Goal: Information Seeking & Learning: Learn about a topic

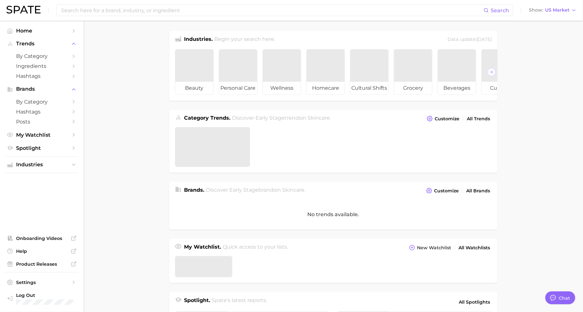
type textarea "x"
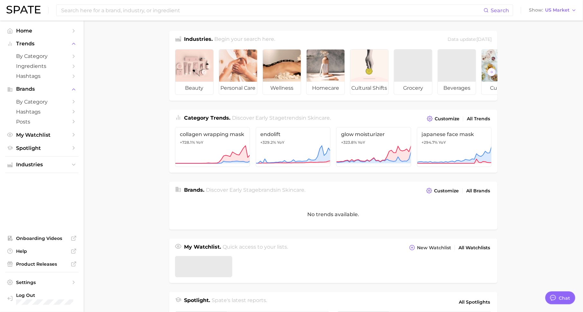
scroll to position [8, 0]
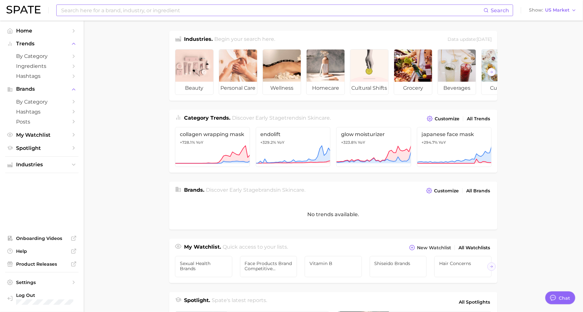
click at [181, 11] on input at bounding box center [271, 10] width 423 height 11
type input "g"
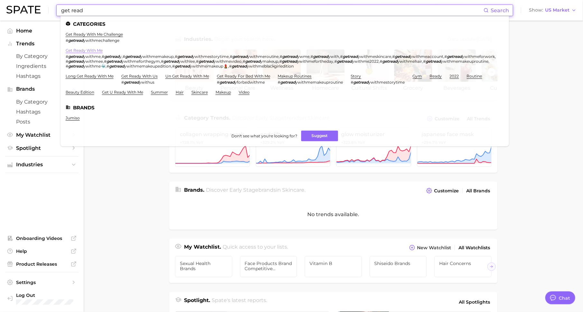
type input "get read"
click at [90, 51] on link "get ready with me" at bounding box center [84, 50] width 37 height 5
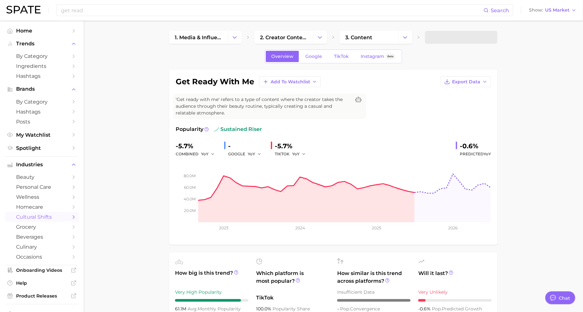
type textarea "x"
drag, startPoint x: 198, startPoint y: 80, endPoint x: 271, endPoint y: 80, distance: 73.3
click at [271, 80] on div "get ready with me Add to Watchlist Export Data" at bounding box center [333, 81] width 315 height 11
click at [338, 59] on span "TikTok" at bounding box center [341, 56] width 15 height 5
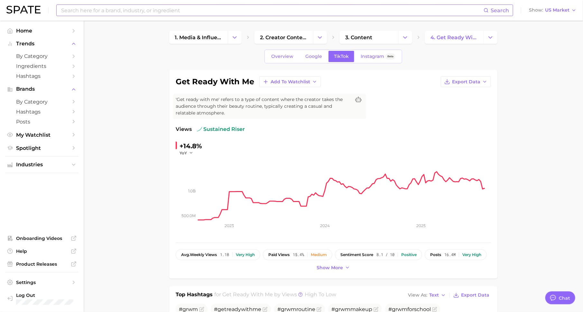
click at [183, 13] on input at bounding box center [271, 10] width 423 height 11
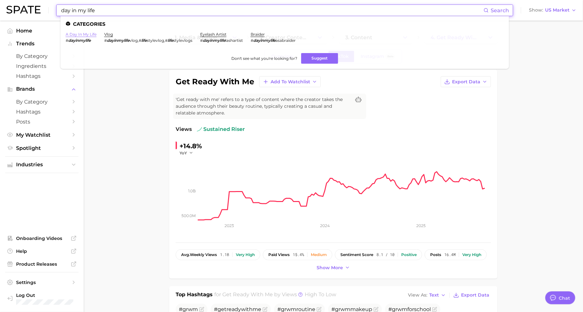
type input "day in my life"
click at [78, 35] on link "a day in my life" at bounding box center [81, 34] width 31 height 5
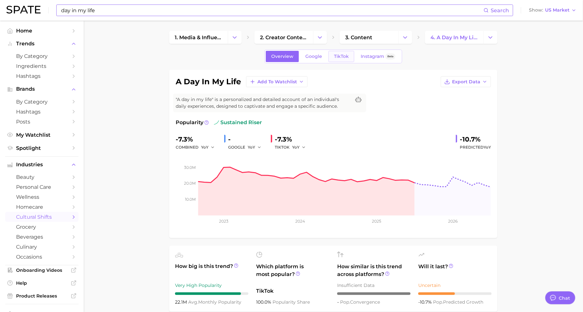
click at [340, 57] on span "TikTok" at bounding box center [341, 56] width 15 height 5
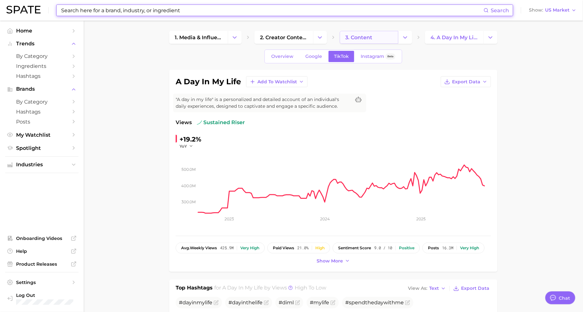
click at [375, 38] on link "3. content" at bounding box center [369, 37] width 59 height 13
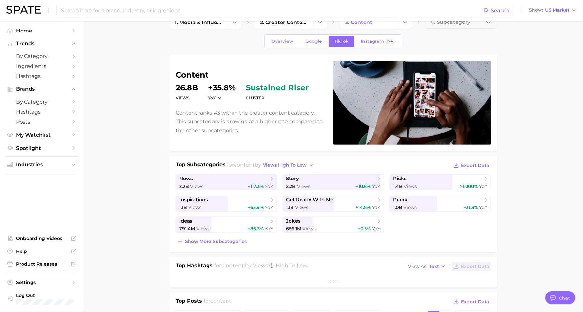
scroll to position [56, 0]
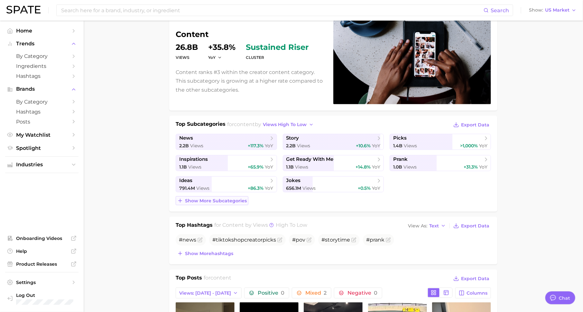
click at [232, 199] on span "Show more subcategories" at bounding box center [216, 200] width 62 height 5
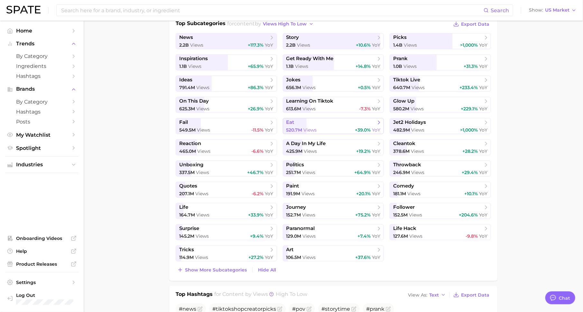
scroll to position [157, 0]
click at [234, 268] on span "Show more subcategories" at bounding box center [216, 269] width 62 height 5
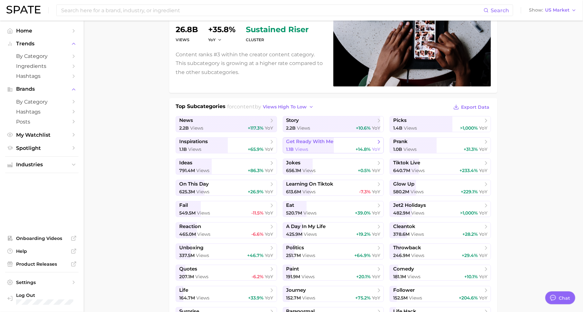
scroll to position [63, 0]
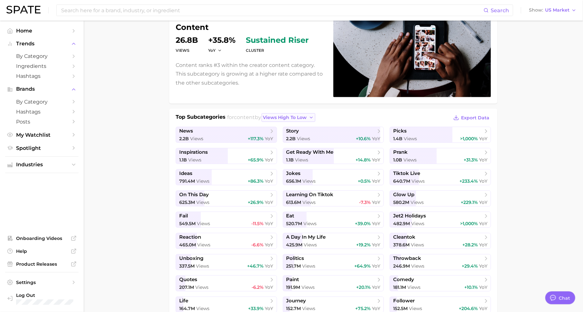
click at [303, 115] on span "views high to low" at bounding box center [285, 117] width 44 height 5
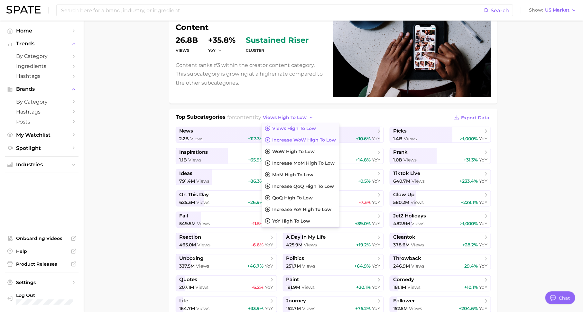
click at [296, 143] on button "Increase WoW high to low" at bounding box center [300, 140] width 78 height 12
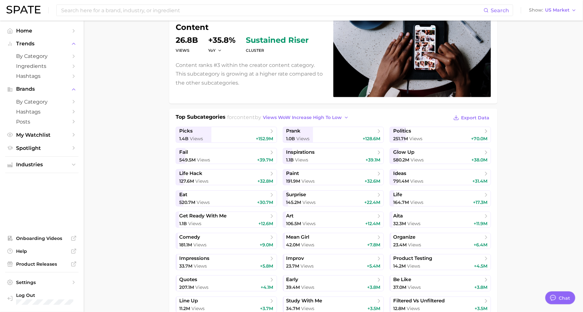
scroll to position [0, 0]
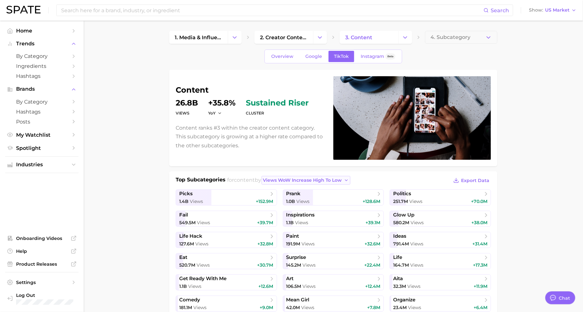
click at [312, 177] on span "views WoW increase high to low" at bounding box center [302, 179] width 79 height 5
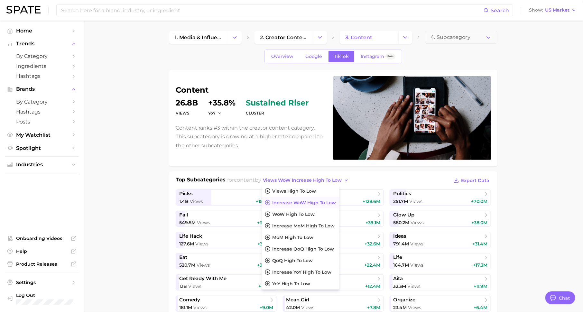
click at [276, 165] on div "content Views 26.8b YoY +35.8% cluster sustained riser Content ranks #3 within …" at bounding box center [333, 118] width 328 height 96
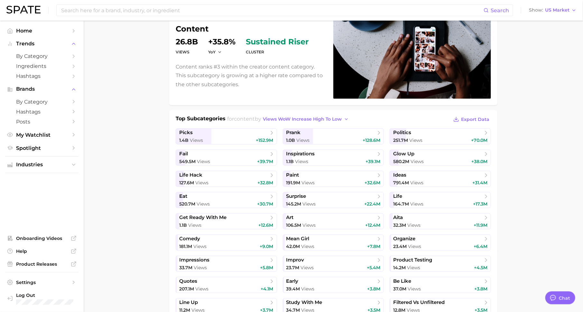
scroll to position [62, 0]
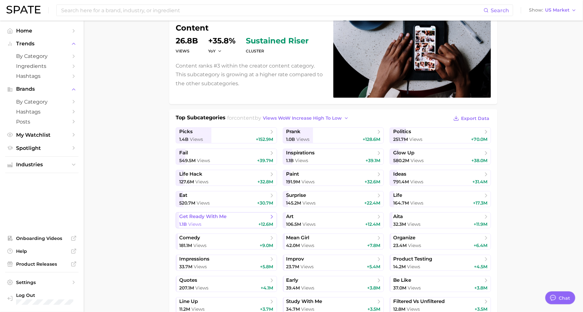
click at [249, 215] on span "get ready with me" at bounding box center [223, 216] width 89 height 6
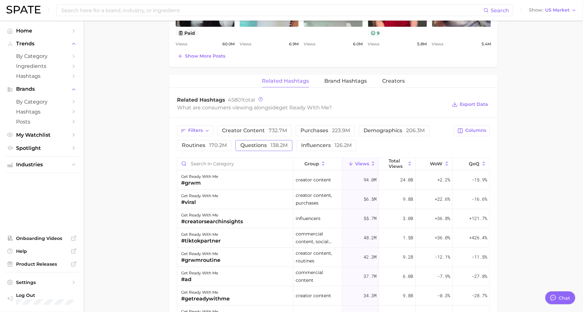
scroll to position [484, 0]
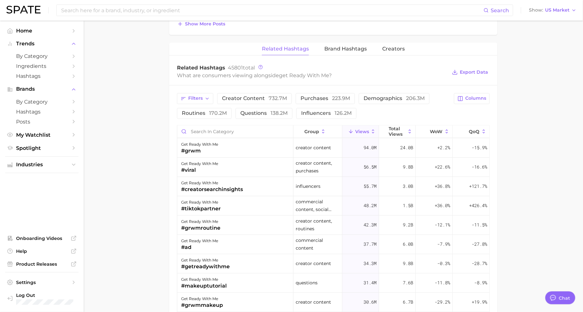
click at [385, 103] on div "Filters creator content 732.7m purchases 223.9m demographics 206.3m routines 17…" at bounding box center [313, 106] width 273 height 26
click at [386, 103] on div "Filters creator content 732.7m purchases 223.9m demographics 206.3m routines 17…" at bounding box center [313, 106] width 273 height 26
click at [394, 97] on span "demographics 206.3m" at bounding box center [393, 98] width 61 height 5
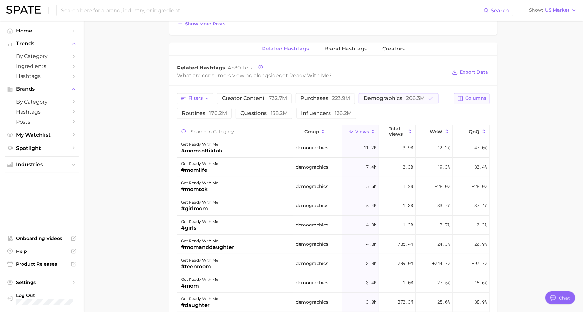
click at [477, 100] on button "Columns" at bounding box center [472, 98] width 36 height 11
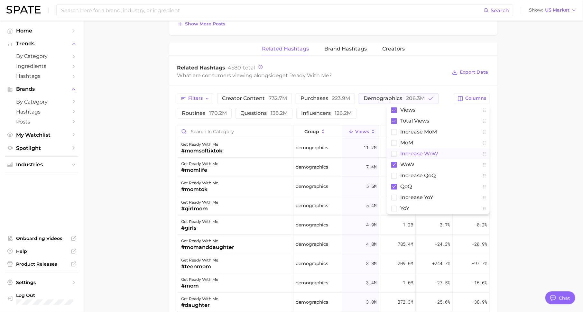
click at [443, 157] on button "Increase WoW" at bounding box center [437, 154] width 103 height 11
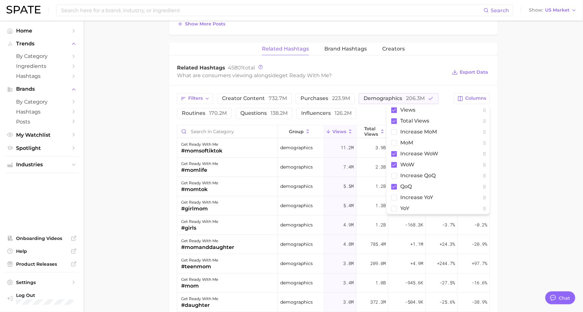
click at [529, 154] on main "1. media & influencers 2. creator content 3. content 4. get ready with me Overv…" at bounding box center [333, 7] width 499 height 940
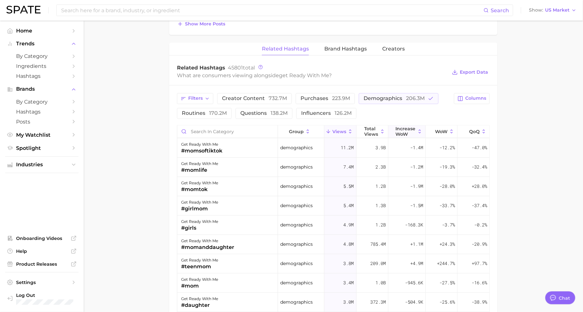
click at [405, 126] on span "Increase WoW" at bounding box center [405, 131] width 20 height 10
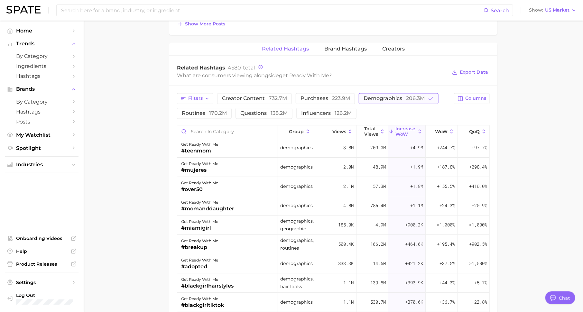
click at [402, 96] on span "demographics 206.3m" at bounding box center [393, 98] width 61 height 5
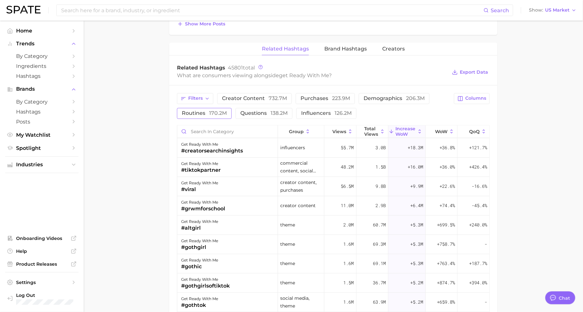
click at [204, 112] on span "routines 170.2m" at bounding box center [204, 113] width 45 height 5
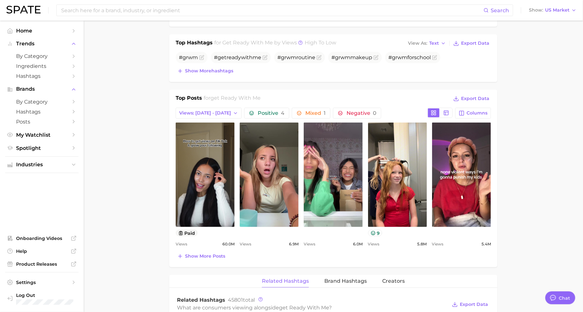
scroll to position [0, 0]
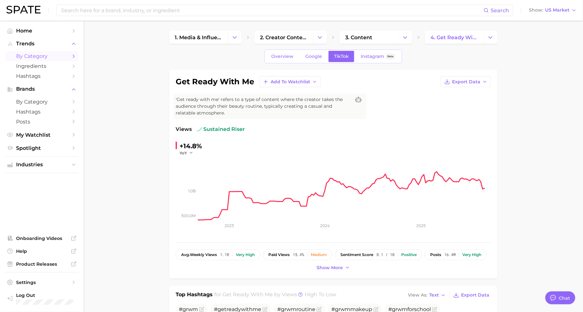
click at [72, 55] on icon "Sidebar" at bounding box center [74, 56] width 6 height 6
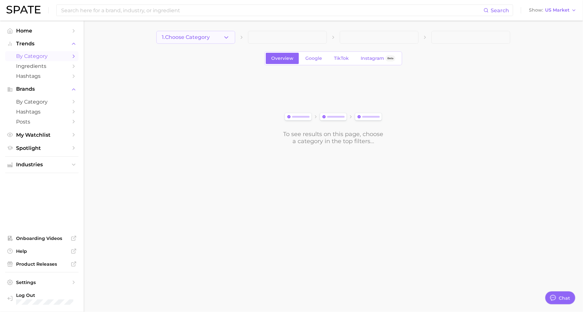
click at [207, 41] on button "1. Choose Category" at bounding box center [195, 37] width 79 height 13
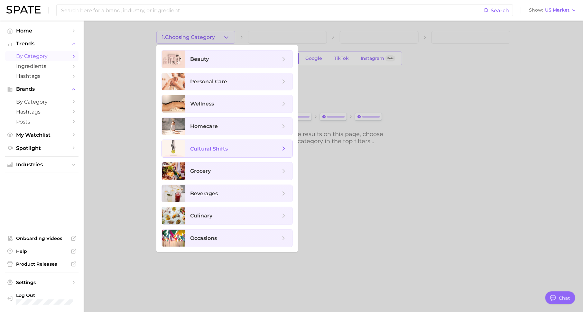
click at [214, 143] on span "cultural shifts" at bounding box center [238, 148] width 107 height 17
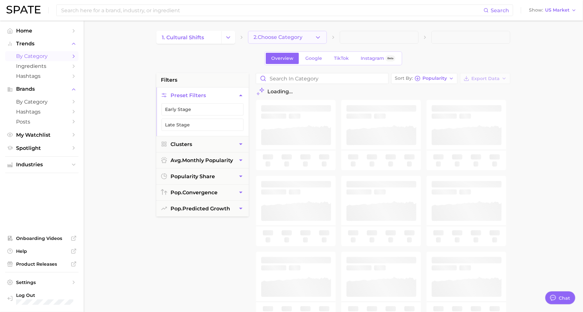
click at [270, 37] on span "2. Choose Category" at bounding box center [277, 37] width 49 height 6
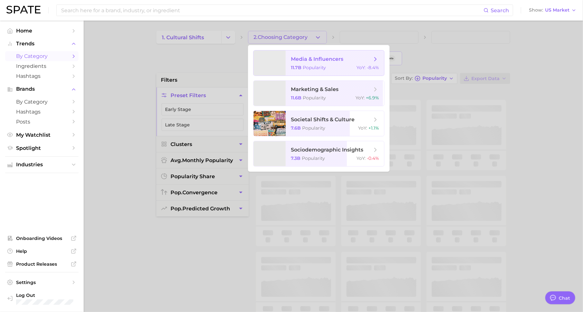
click at [318, 66] on span "Popularity" at bounding box center [314, 68] width 23 height 6
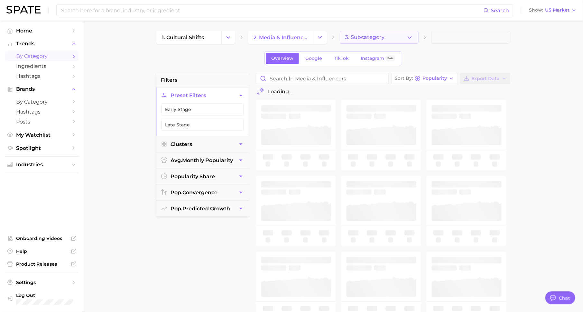
click at [370, 35] on span "3. Subcategory" at bounding box center [364, 37] width 39 height 6
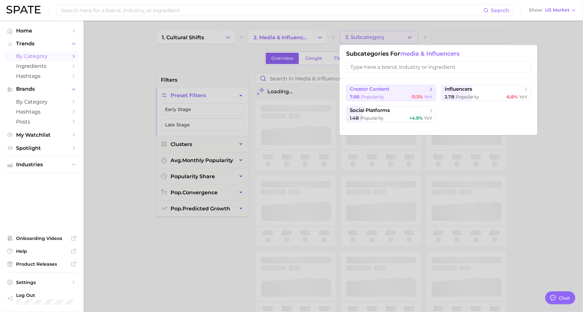
click at [424, 92] on span "creator content" at bounding box center [388, 89] width 78 height 6
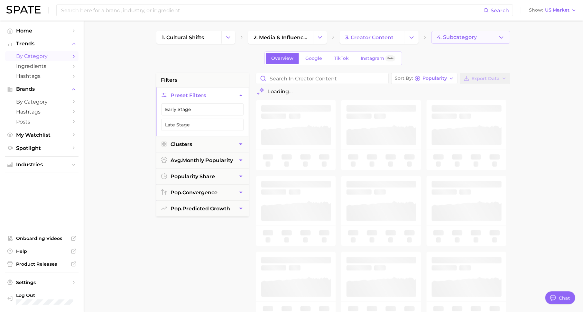
click at [459, 39] on span "4. Subcategory" at bounding box center [457, 37] width 40 height 6
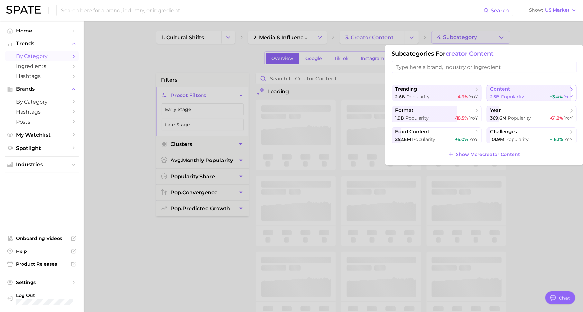
click at [503, 95] on span "Popularity" at bounding box center [512, 97] width 23 height 6
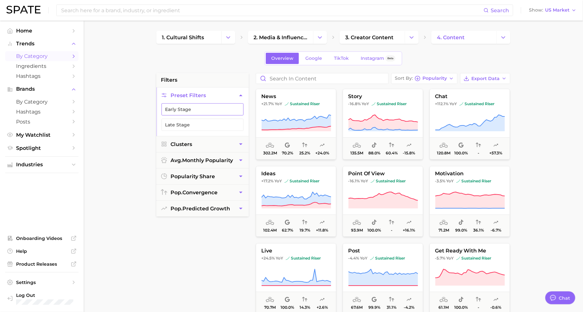
click at [222, 107] on button "Early Stage" at bounding box center [202, 109] width 82 height 12
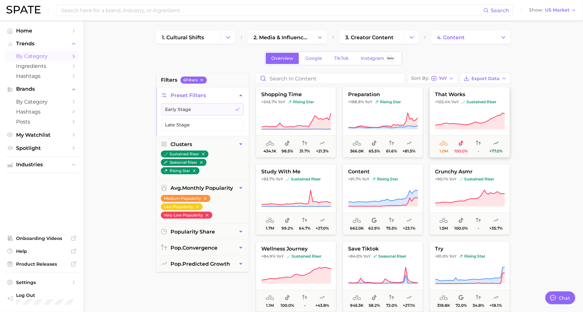
scroll to position [82, 0]
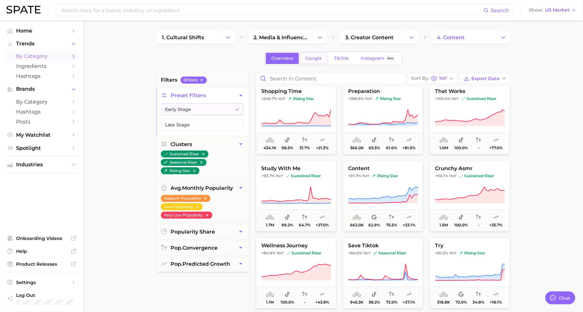
click at [313, 60] on span "Google" at bounding box center [313, 58] width 17 height 5
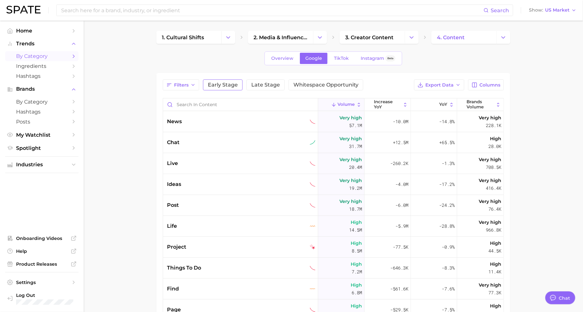
click at [224, 84] on span "Early Stage" at bounding box center [223, 84] width 30 height 5
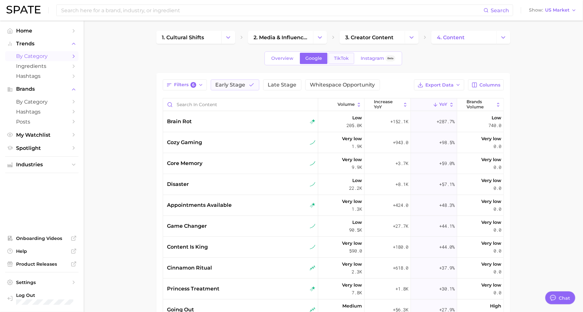
click at [340, 58] on span "TikTok" at bounding box center [341, 58] width 15 height 5
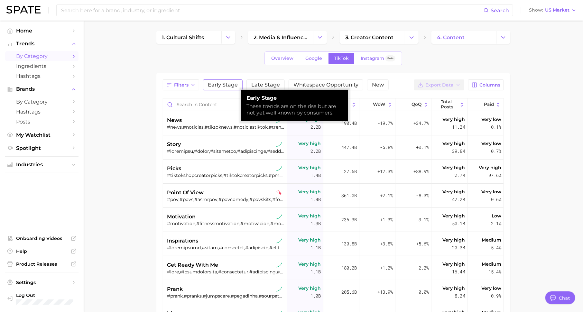
click at [226, 85] on span "Early Stage" at bounding box center [223, 84] width 30 height 5
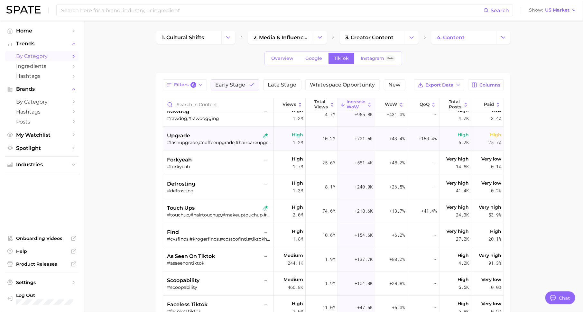
scroll to position [55, 0]
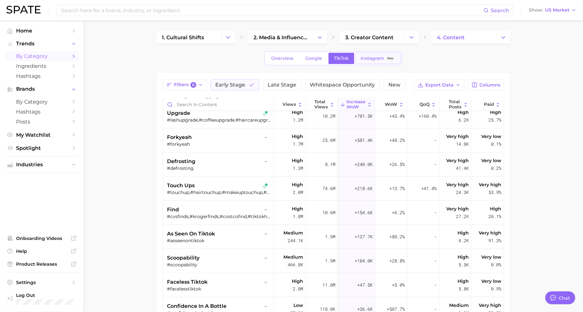
click at [374, 59] on span "Instagram" at bounding box center [371, 58] width 23 height 5
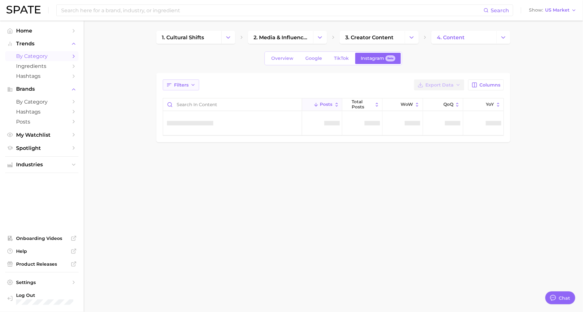
click at [186, 86] on span "Filters" at bounding box center [181, 84] width 14 height 5
click at [190, 106] on button "sustained riser" at bounding box center [217, 110] width 100 height 10
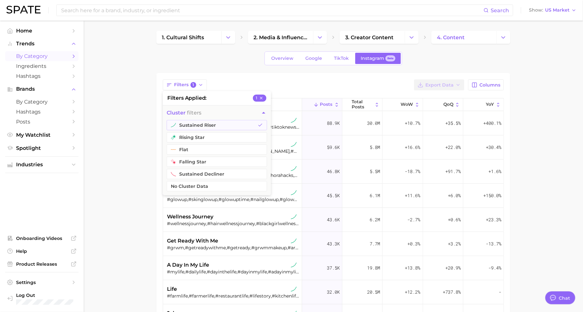
click at [193, 130] on ul "sustained riser rising star flat falling star sustained decliner No Cluster Data" at bounding box center [217, 157] width 108 height 75
click at [196, 133] on button "rising star" at bounding box center [217, 137] width 100 height 10
click at [222, 80] on div "Filters 2 filters applied 2 cluster filters sustained riser rising star flat fa…" at bounding box center [333, 84] width 341 height 11
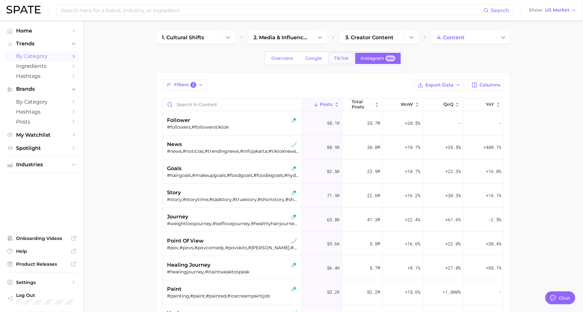
click at [344, 60] on span "TikTok" at bounding box center [341, 58] width 15 height 5
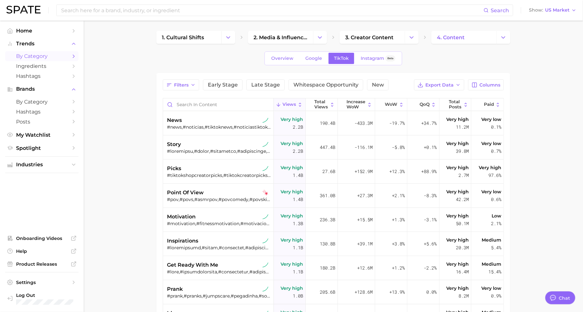
scroll to position [8, 0]
type textarea "x"
click at [223, 82] on span "Early Stage" at bounding box center [223, 84] width 30 height 5
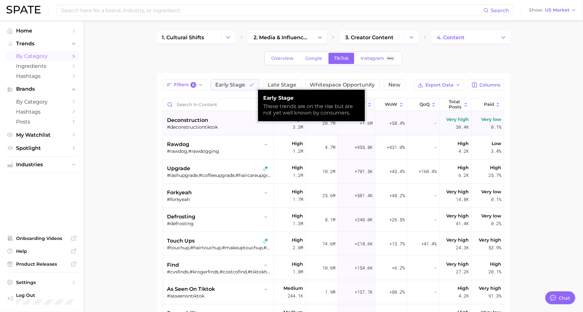
click at [214, 118] on div "deconstruction –" at bounding box center [219, 120] width 104 height 8
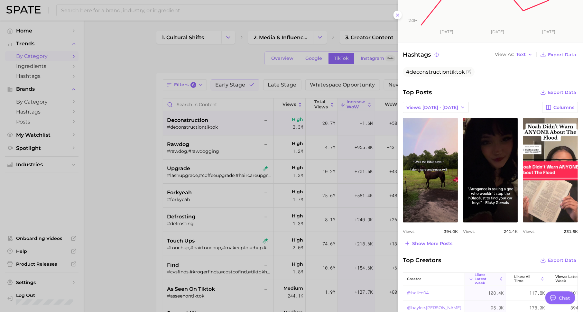
scroll to position [175, 0]
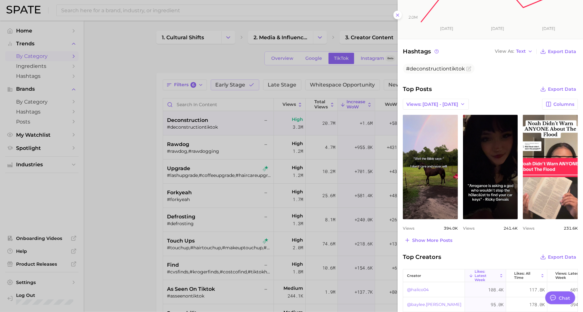
click at [251, 155] on div at bounding box center [291, 156] width 583 height 312
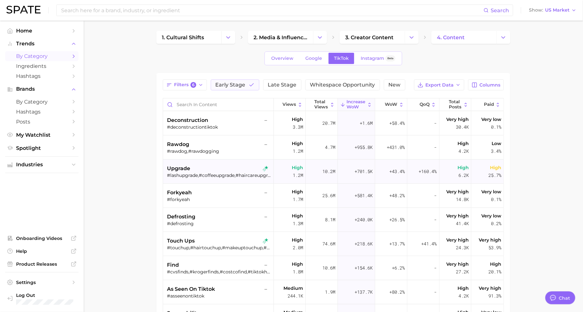
click at [204, 169] on div "upgrade" at bounding box center [219, 169] width 104 height 8
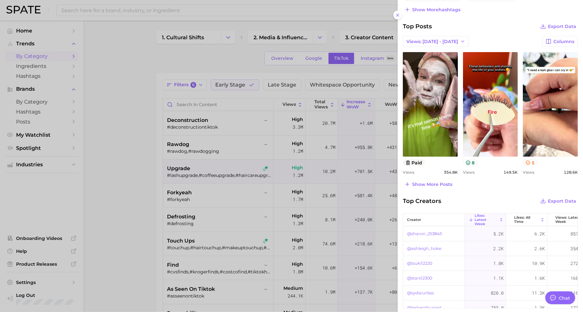
scroll to position [277, 0]
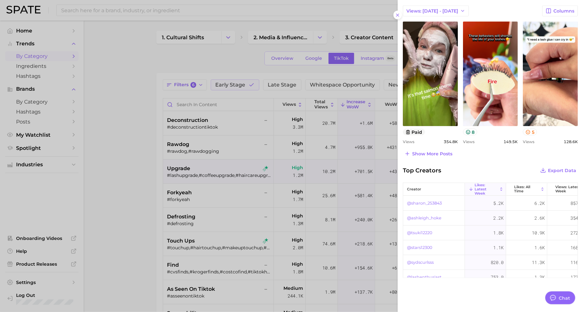
click at [258, 218] on div at bounding box center [291, 156] width 583 height 312
